Goal: Task Accomplishment & Management: Complete application form

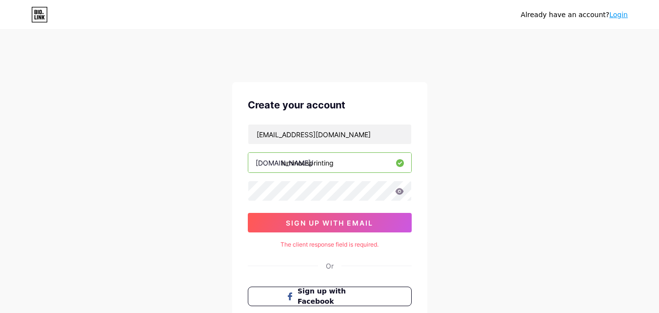
click at [517, 214] on div "Already have an account? Login Create your account [EMAIL_ADDRESS][DOMAIN_NAME]…" at bounding box center [329, 215] width 659 height 390
click at [516, 213] on div "Already have an account? Login Create your account [EMAIL_ADDRESS][DOMAIN_NAME]…" at bounding box center [329, 215] width 659 height 390
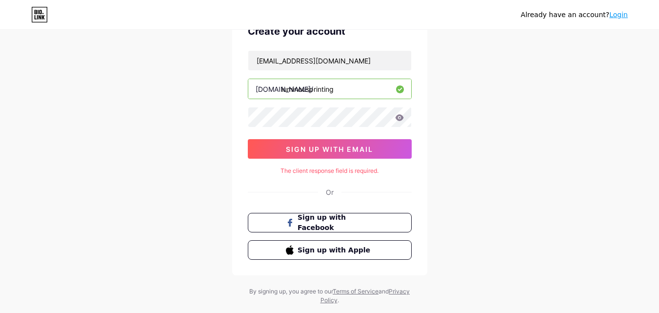
scroll to position [97, 0]
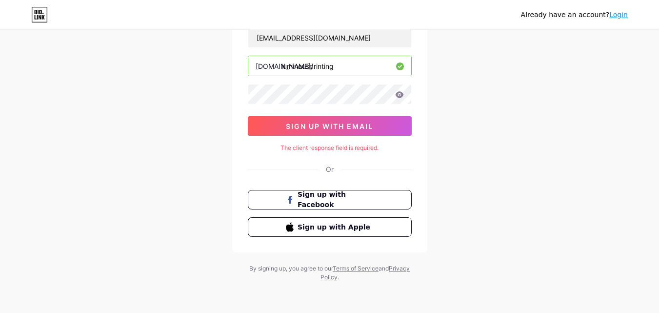
click at [420, 169] on div "Create your account [EMAIL_ADDRESS][DOMAIN_NAME] [DOMAIN_NAME]/ luminousprintin…" at bounding box center [329, 118] width 195 height 267
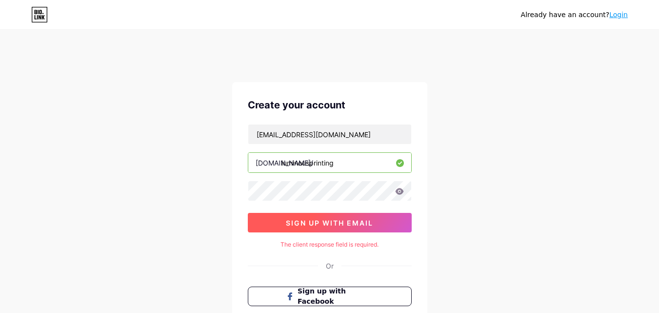
click at [326, 219] on span "sign up with email" at bounding box center [329, 223] width 87 height 8
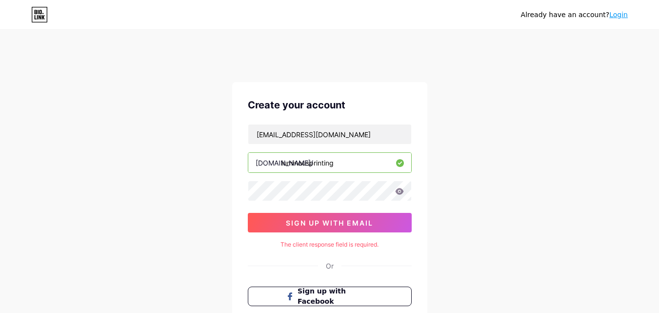
scroll to position [49, 0]
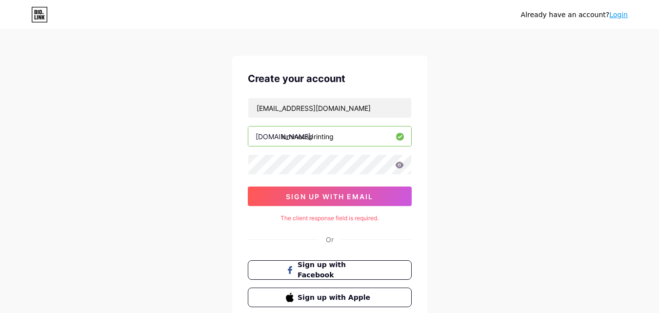
scroll to position [77, 0]
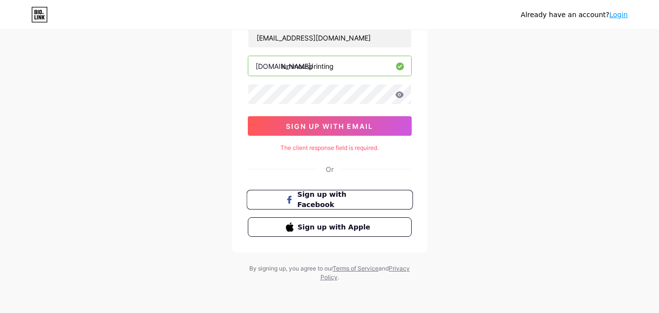
click at [298, 200] on span "Sign up with Facebook" at bounding box center [335, 199] width 77 height 21
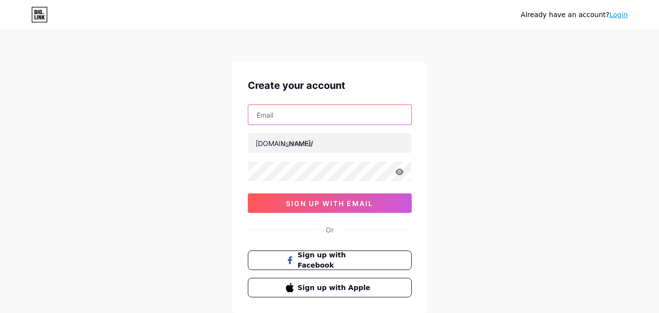
click at [312, 113] on input "text" at bounding box center [329, 115] width 163 height 20
type input "[EMAIL_ADDRESS][DOMAIN_NAME]"
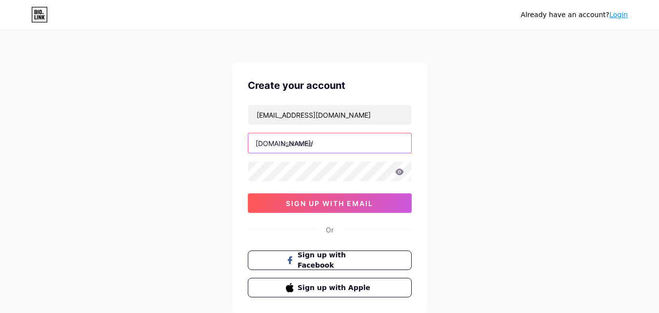
click at [306, 144] on input "text" at bounding box center [329, 143] width 163 height 20
type input "luminousprinting"
click at [509, 236] on div "Already have an account? Login Create your account luminousprinting898@gmail.co…" at bounding box center [329, 186] width 659 height 373
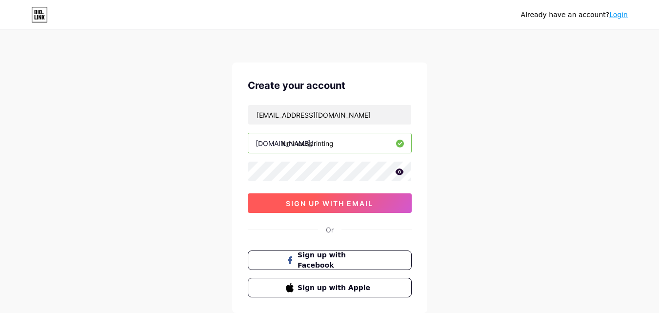
click at [340, 197] on button "sign up with email" at bounding box center [330, 203] width 164 height 20
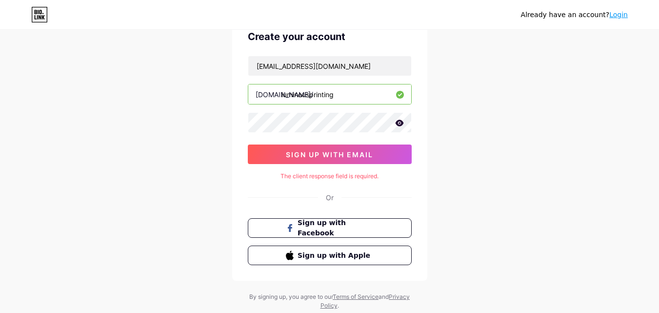
scroll to position [77, 0]
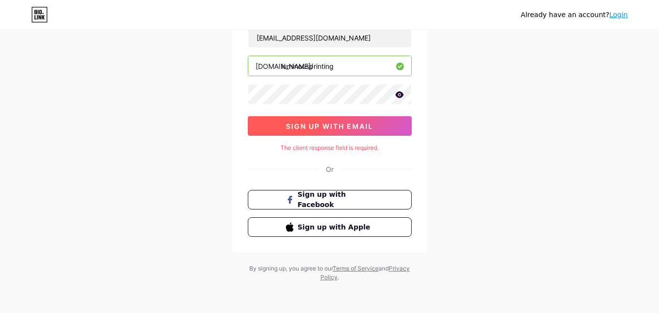
click at [338, 130] on span "sign up with email" at bounding box center [329, 126] width 87 height 8
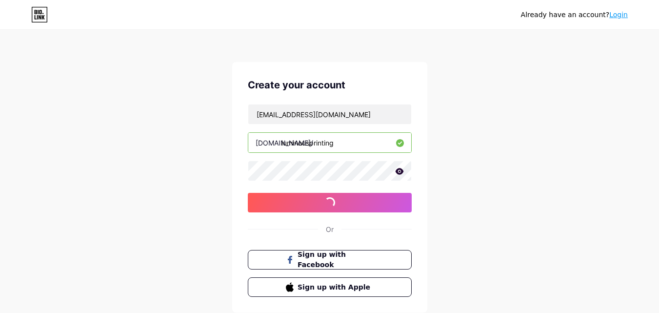
scroll to position [0, 0]
click at [620, 12] on link "Login" at bounding box center [618, 15] width 19 height 8
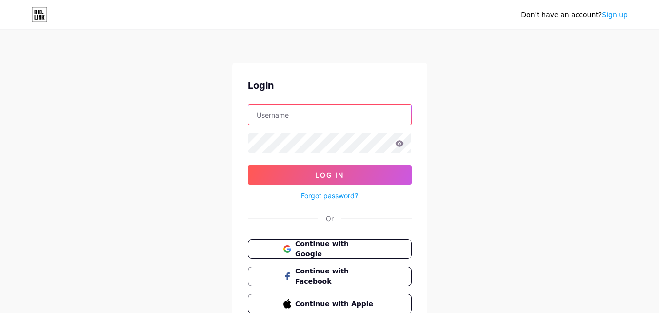
type input "luminousprinting"
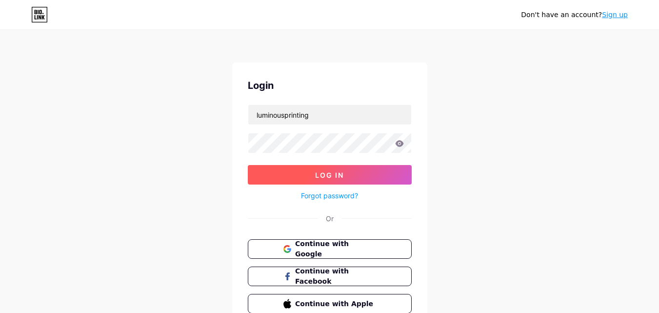
click at [324, 177] on span "Log In" at bounding box center [329, 175] width 29 height 8
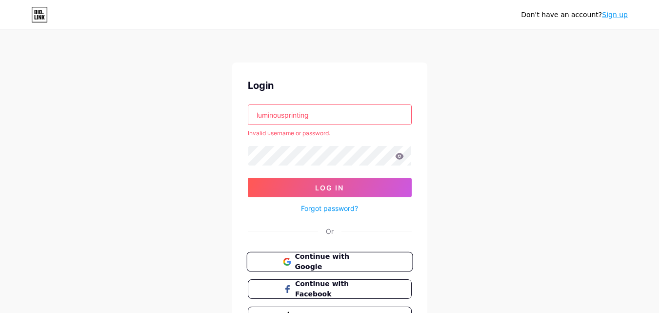
click at [309, 258] on span "Continue with Google" at bounding box center [335, 261] width 81 height 21
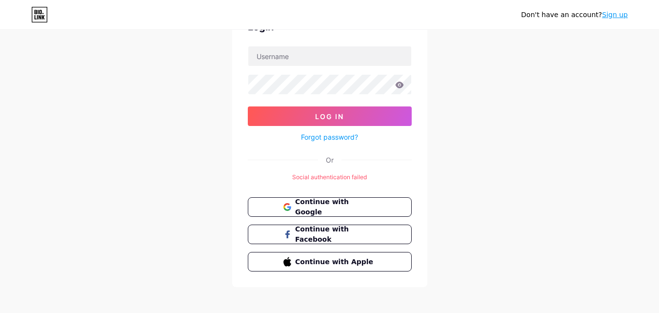
scroll to position [63, 0]
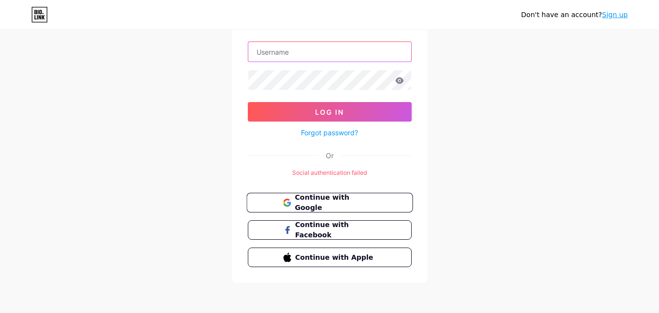
type input "luminousprinting"
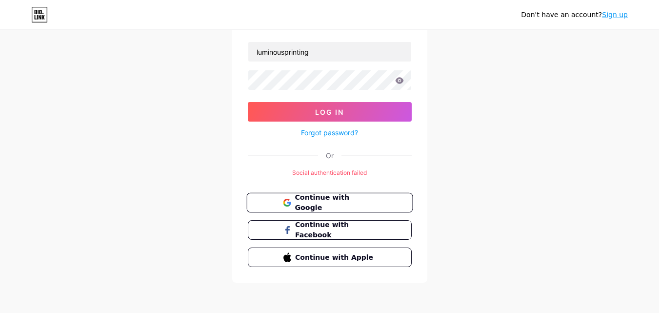
click at [313, 201] on span "Continue with Google" at bounding box center [335, 202] width 81 height 21
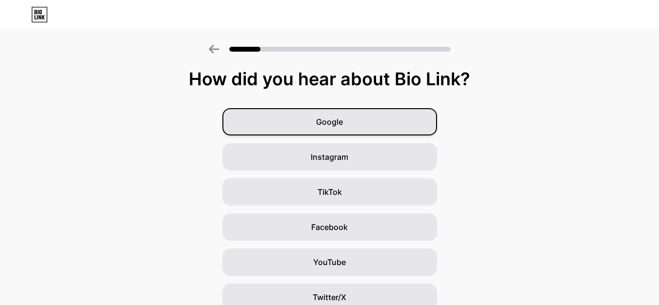
click at [337, 120] on span "Google" at bounding box center [329, 122] width 27 height 12
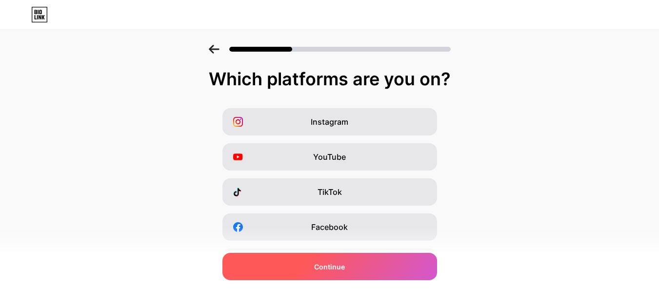
click at [322, 269] on span "Continue" at bounding box center [329, 267] width 31 height 10
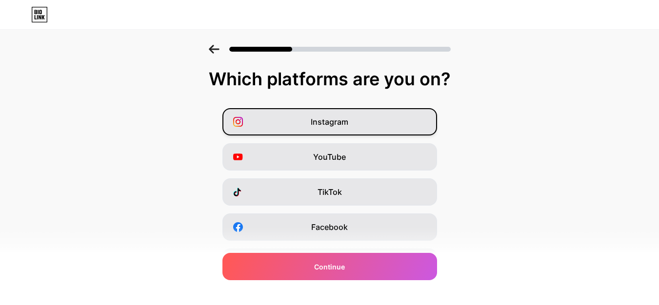
click at [333, 127] on span "Instagram" at bounding box center [330, 122] width 38 height 12
click at [344, 246] on div "Instagram YouTube TikTok Facebook Twitter/X Buy Me a Coffee Snapchat I have a w…" at bounding box center [329, 244] width 649 height 273
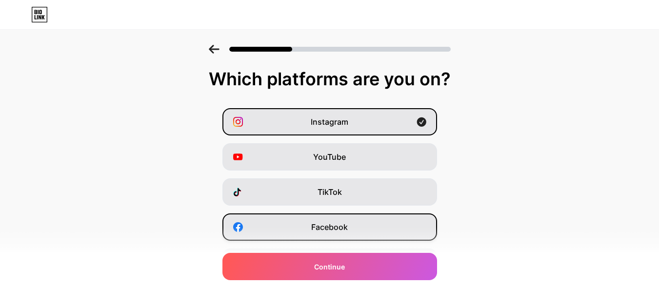
click at [340, 230] on span "Facebook" at bounding box center [329, 227] width 37 height 12
click at [421, 121] on icon at bounding box center [421, 122] width 9 height 9
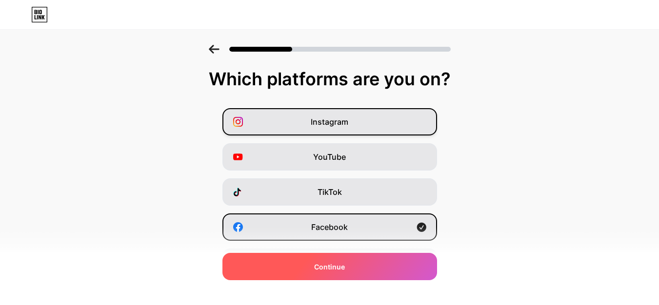
click at [355, 266] on div "Continue" at bounding box center [329, 266] width 215 height 27
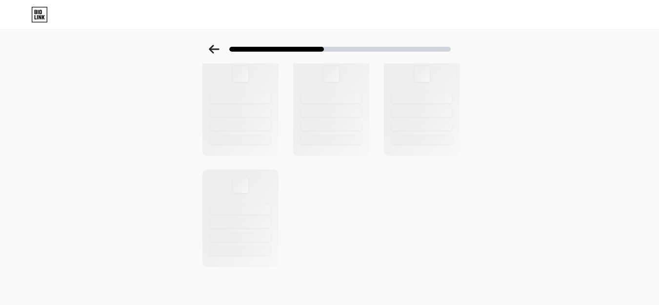
scroll to position [386, 0]
click at [212, 50] on icon at bounding box center [214, 49] width 11 height 9
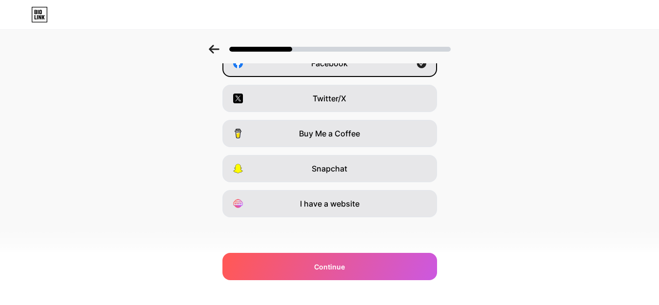
scroll to position [0, 0]
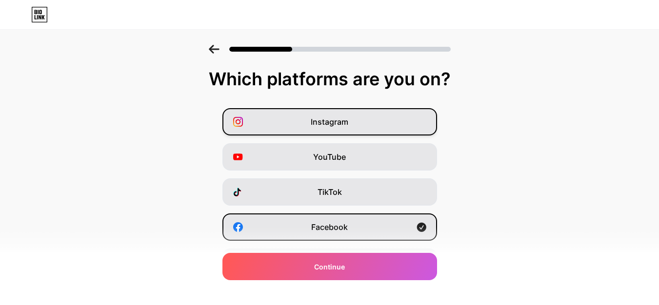
click at [402, 128] on div "Instagram" at bounding box center [329, 121] width 215 height 27
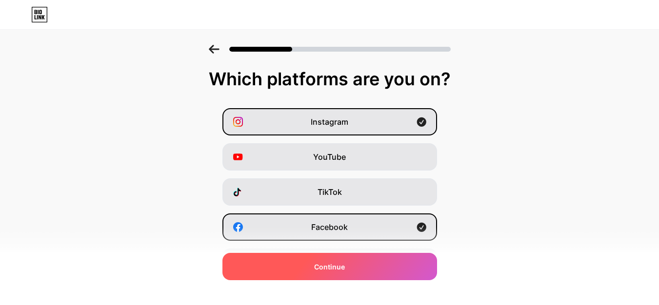
click at [381, 268] on div "Continue" at bounding box center [329, 266] width 215 height 27
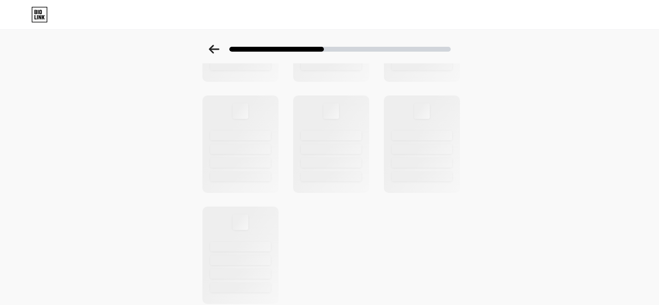
scroll to position [386, 0]
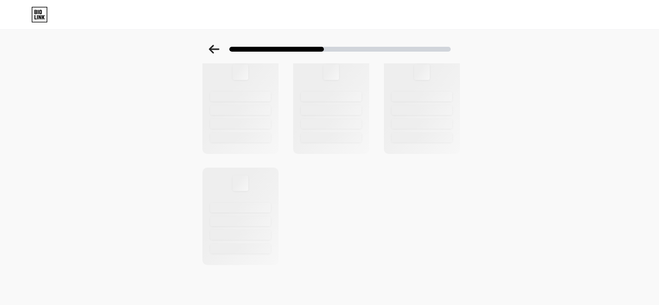
click at [44, 19] on icon at bounding box center [43, 17] width 3 height 4
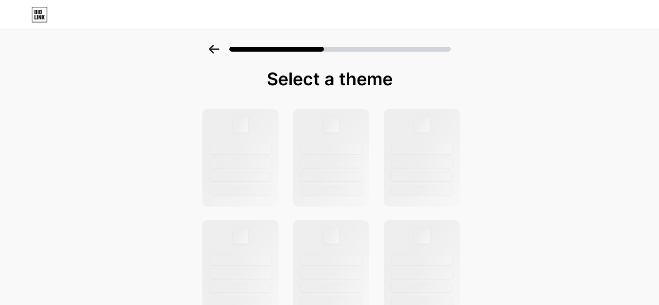
click at [214, 50] on icon at bounding box center [214, 49] width 10 height 9
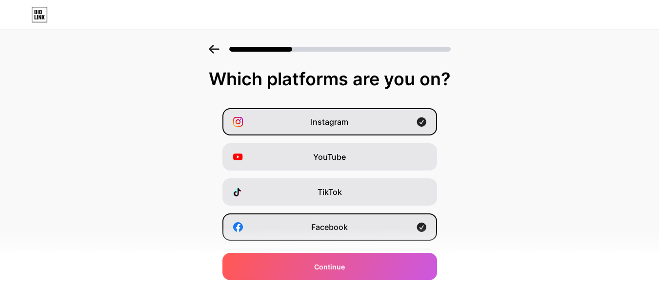
click at [214, 50] on icon at bounding box center [214, 49] width 10 height 9
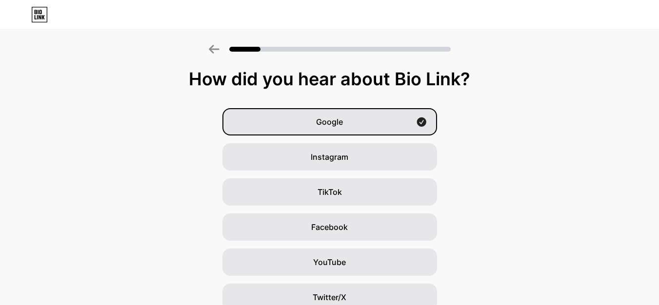
click at [214, 50] on icon at bounding box center [214, 49] width 10 height 9
click at [218, 51] on icon at bounding box center [214, 49] width 11 height 9
click at [37, 13] on icon at bounding box center [36, 12] width 2 height 4
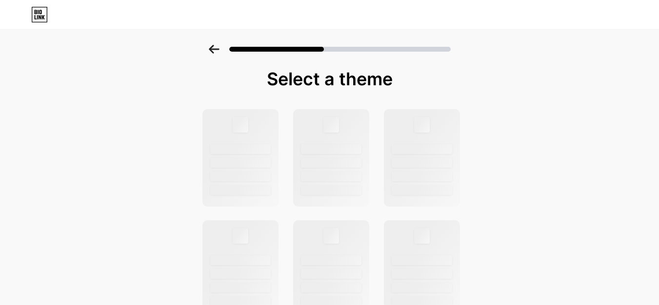
click at [40, 14] on icon at bounding box center [40, 12] width 2 height 4
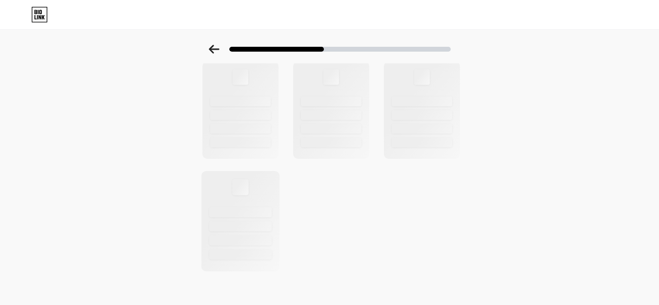
scroll to position [386, 0]
click at [37, 20] on icon at bounding box center [39, 15] width 17 height 16
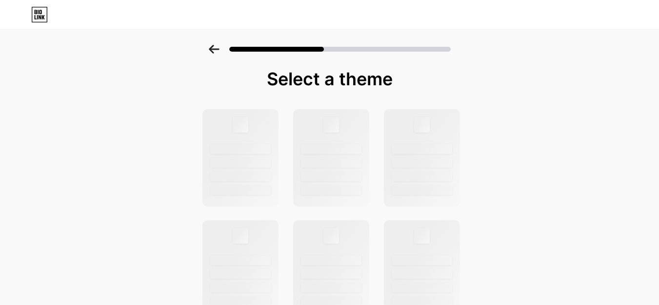
click at [37, 20] on icon at bounding box center [39, 15] width 17 height 16
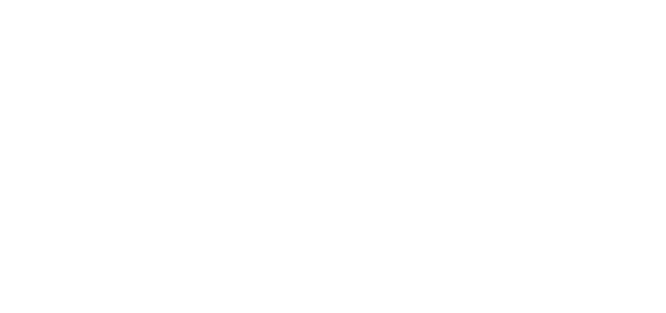
click at [37, 0] on html at bounding box center [333, 0] width 666 height 0
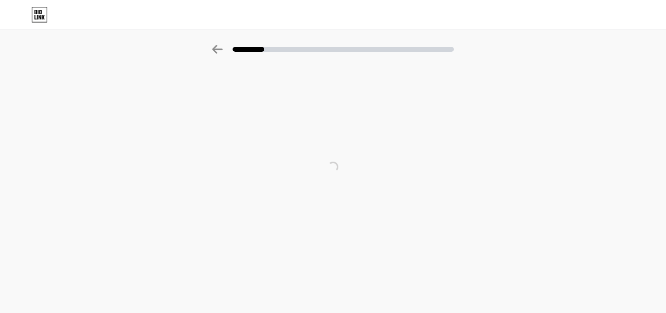
click at [37, 20] on icon at bounding box center [39, 15] width 17 height 16
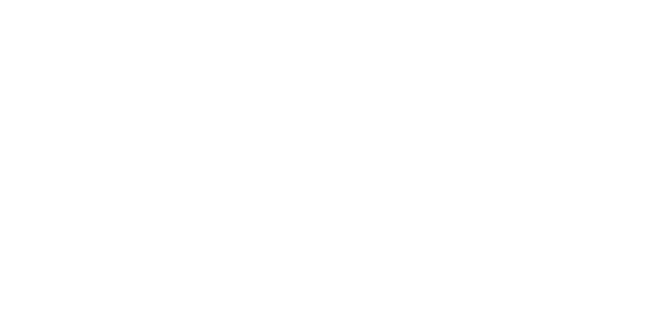
click at [37, 0] on html at bounding box center [333, 0] width 666 height 0
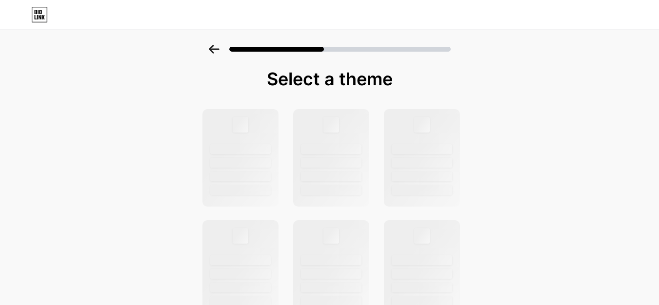
click at [37, 20] on icon at bounding box center [39, 15] width 17 height 16
click at [216, 47] on icon at bounding box center [214, 49] width 10 height 9
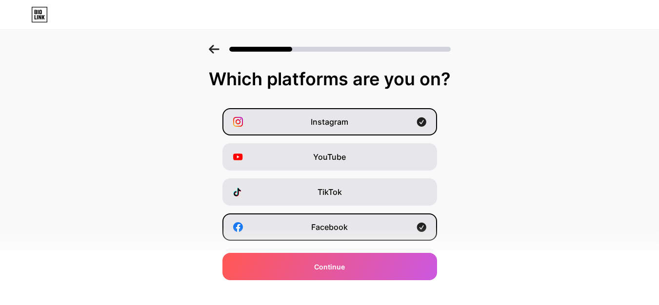
click at [216, 47] on icon at bounding box center [214, 49] width 10 height 9
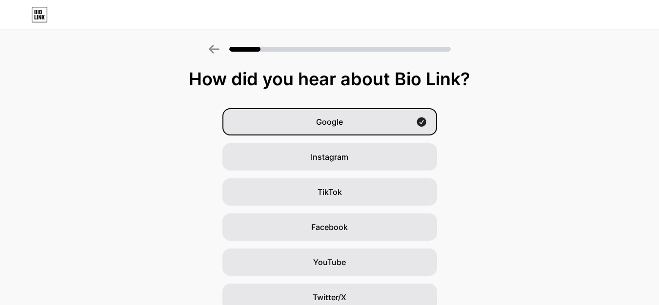
click at [216, 47] on icon at bounding box center [214, 49] width 10 height 9
click at [217, 50] on icon at bounding box center [214, 49] width 11 height 9
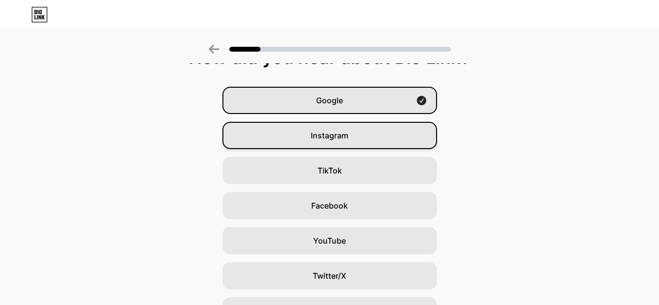
scroll to position [18, 0]
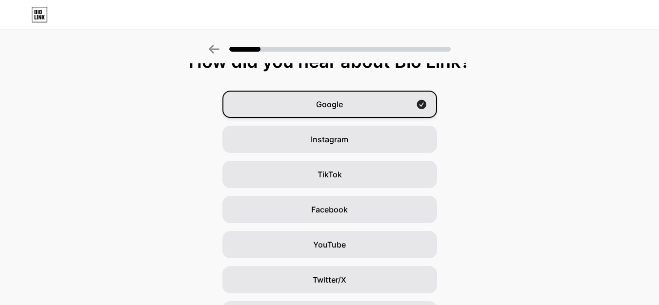
click at [314, 95] on div "Google" at bounding box center [329, 104] width 215 height 27
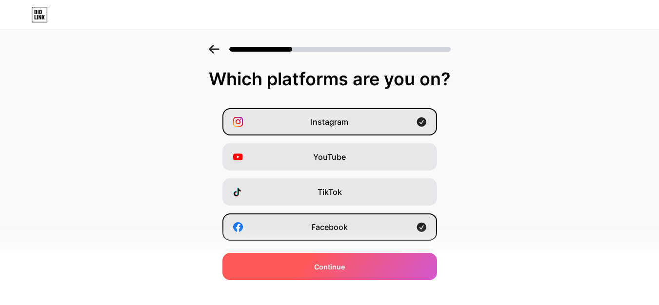
click at [320, 268] on span "Continue" at bounding box center [329, 267] width 31 height 10
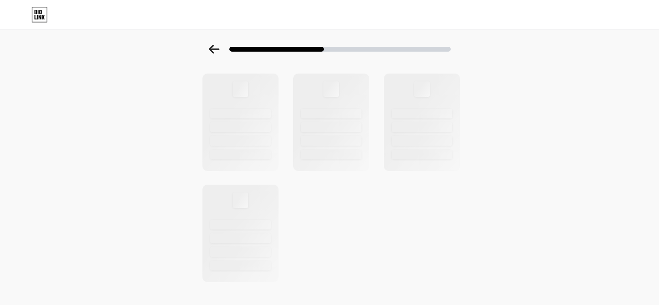
scroll to position [386, 0]
